Goal: Information Seeking & Learning: Understand process/instructions

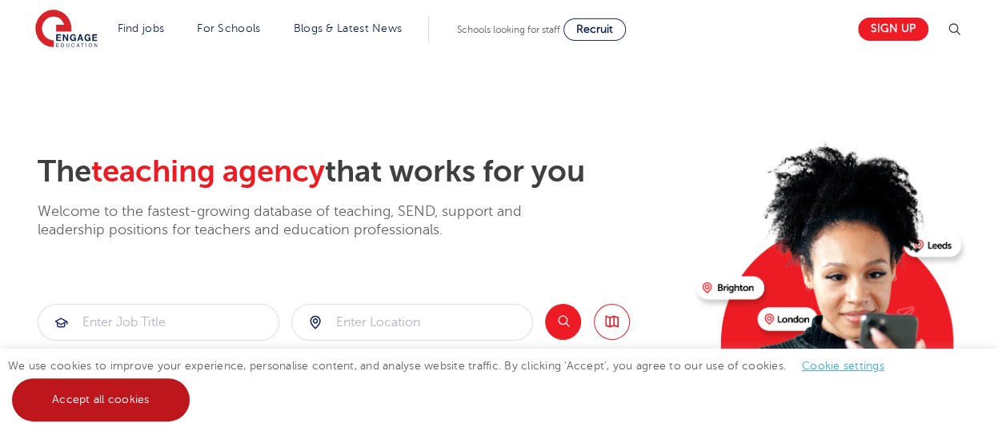
click at [77, 406] on link "Accept all cookies" at bounding box center [101, 400] width 178 height 43
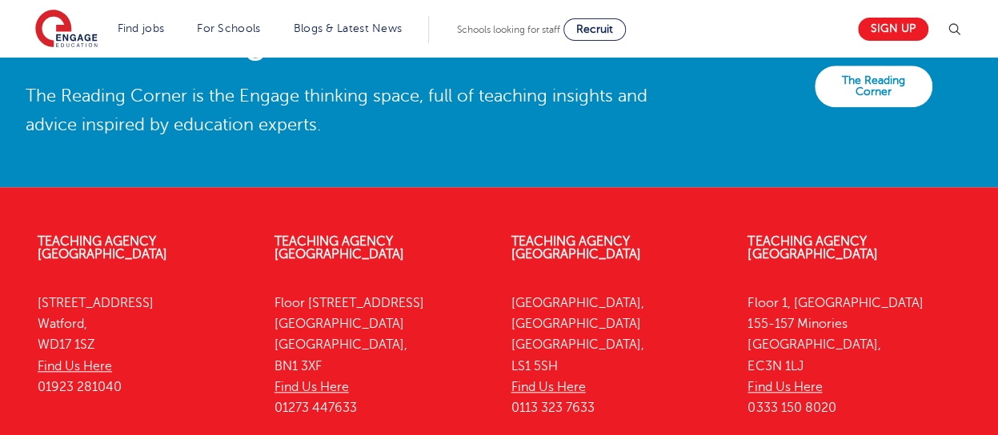
scroll to position [3760, 0]
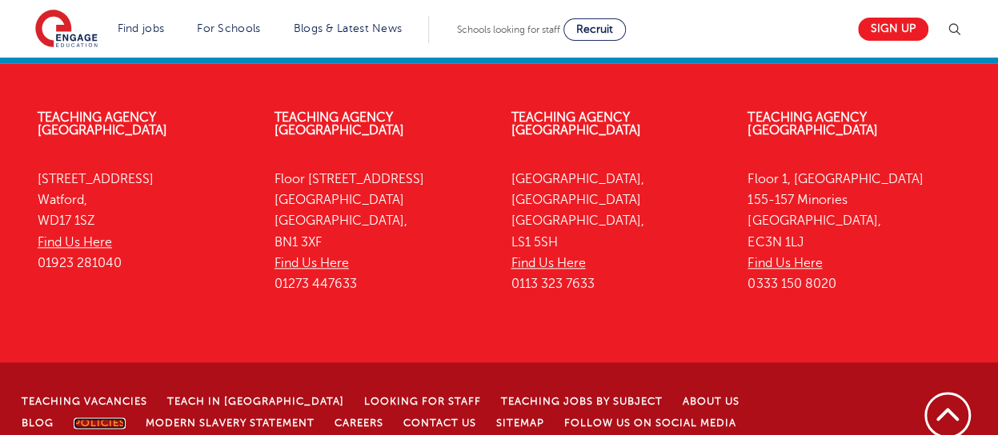
click at [74, 418] on link "Policies" at bounding box center [100, 423] width 52 height 11
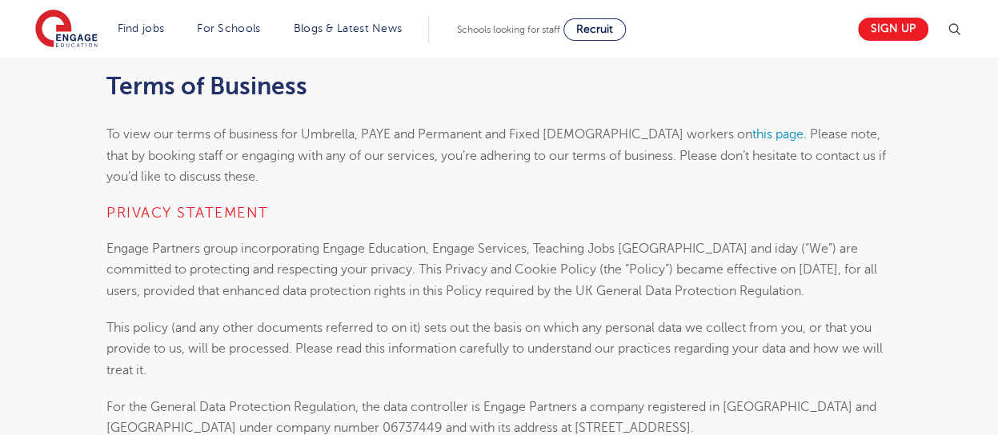
scroll to position [1035, 0]
click at [752, 137] on link "this page" at bounding box center [777, 133] width 51 height 14
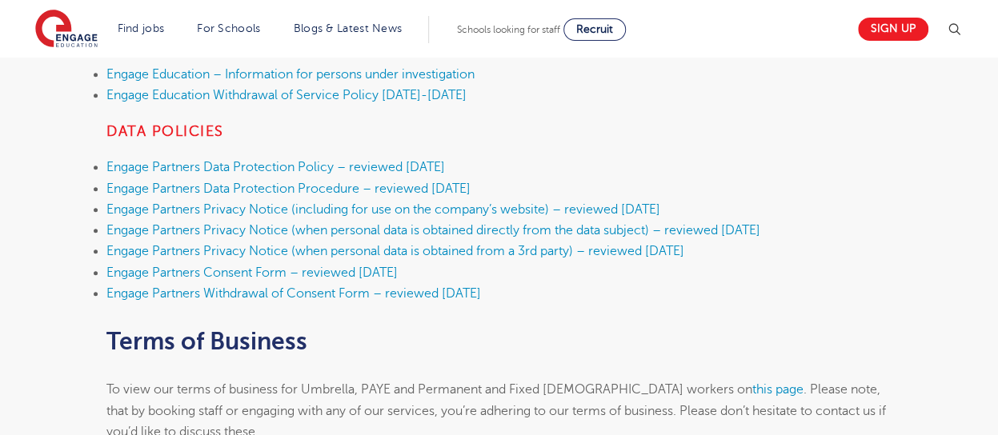
scroll to position [778, 0]
